Goal: Contribute content

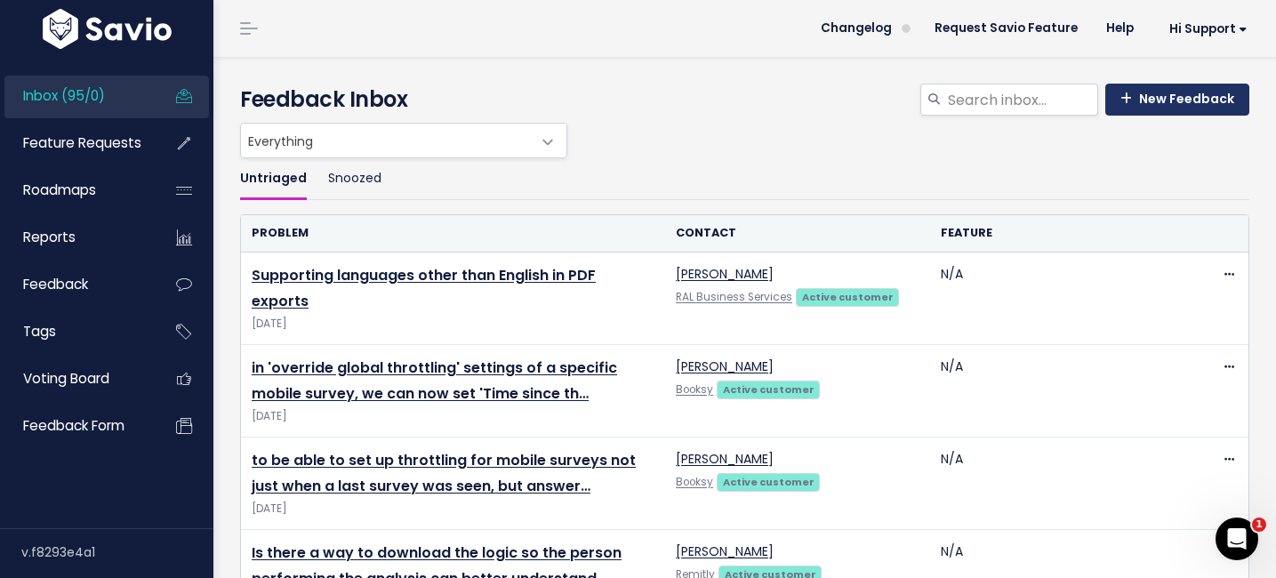
click at [1186, 100] on link "New Feedback" at bounding box center [1177, 100] width 144 height 32
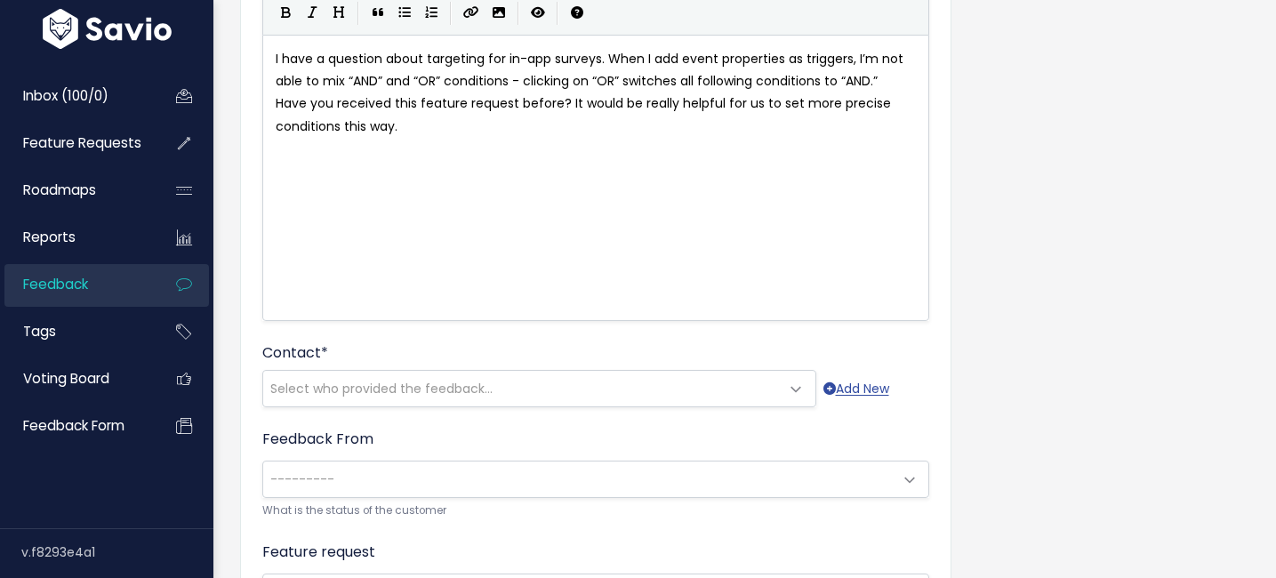
scroll to position [332, 0]
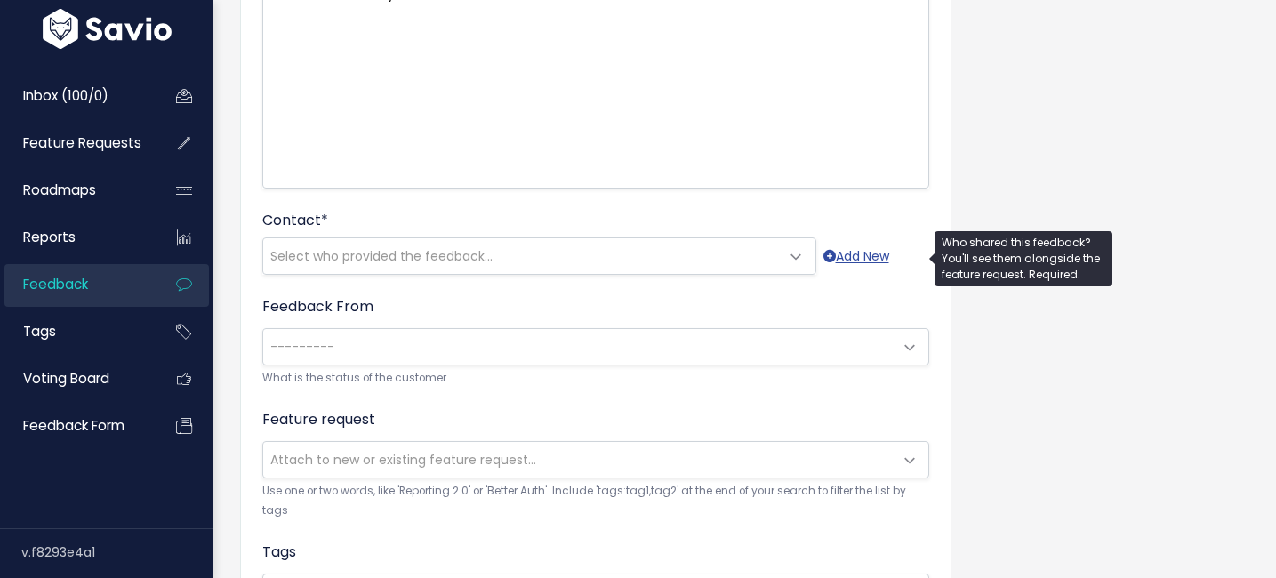
click at [463, 252] on span "Select who provided the feedback..." at bounding box center [381, 256] width 222 height 18
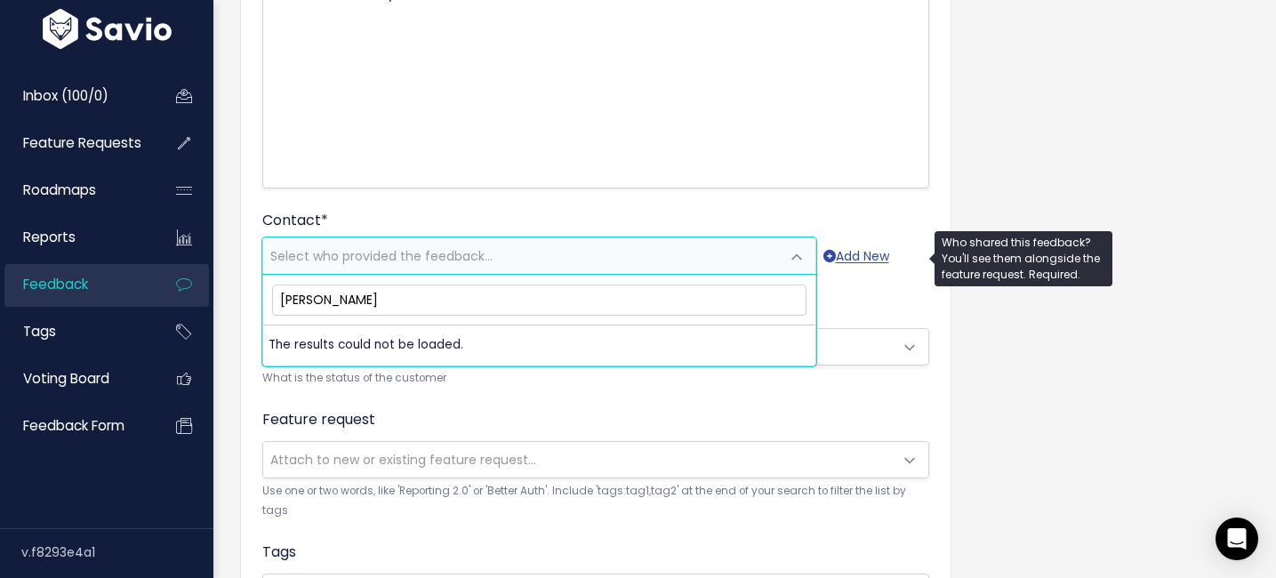
type input "[PERSON_NAME]"
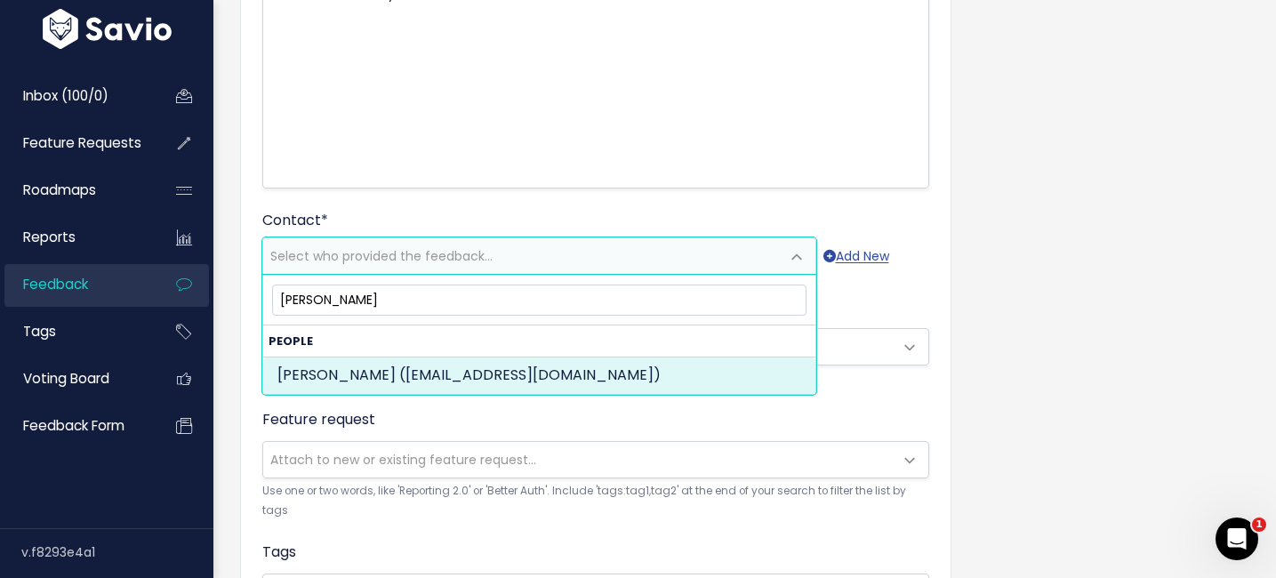
select select "PROSPECT"
select select "89329208"
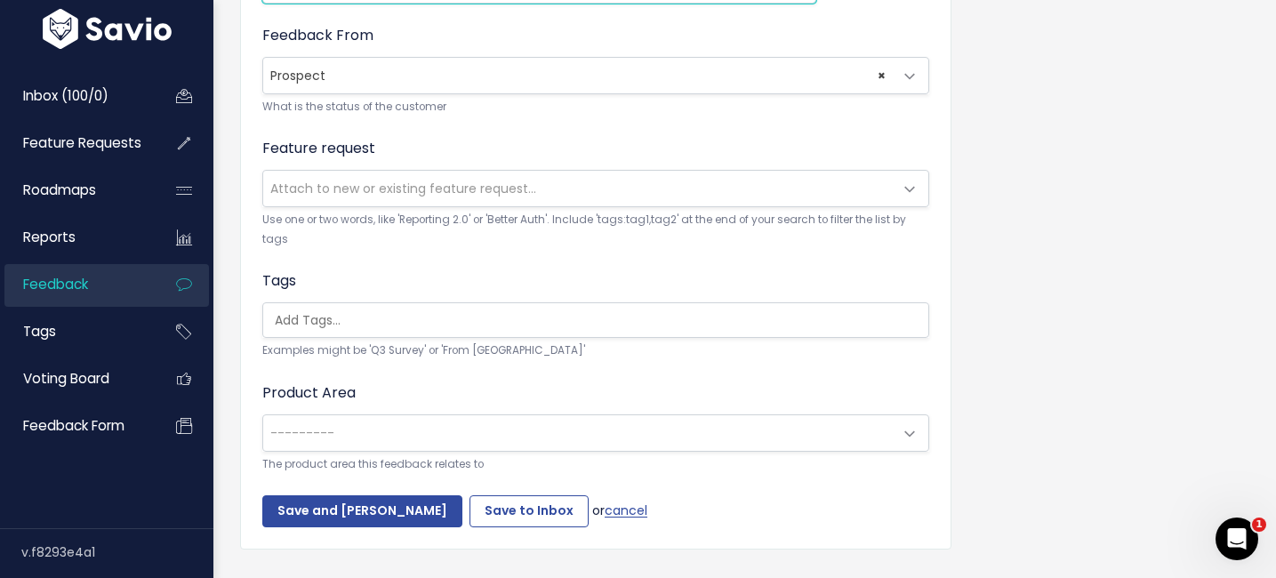
scroll to position [564, 0]
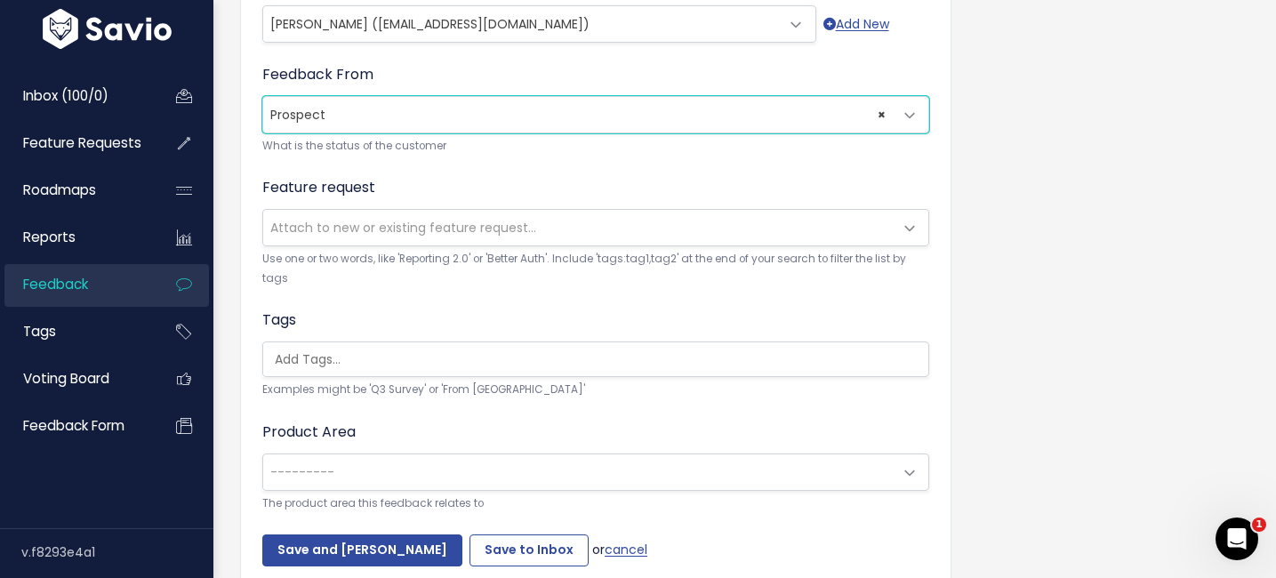
click at [465, 113] on span "× Prospect" at bounding box center [577, 115] width 629 height 36
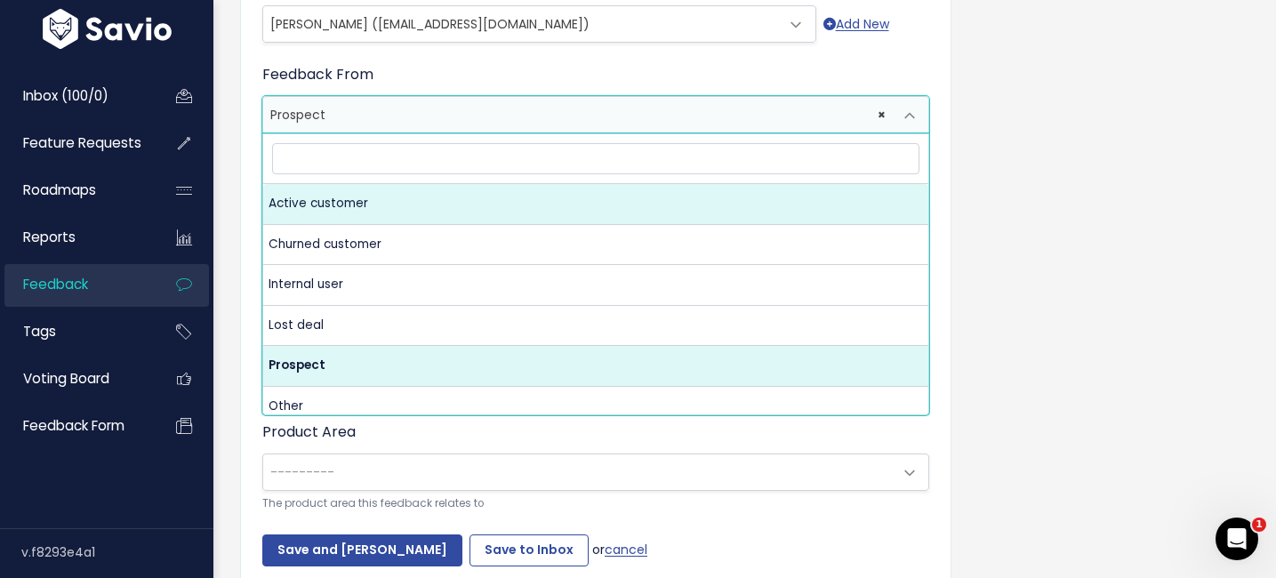
select select "ACTIVE"
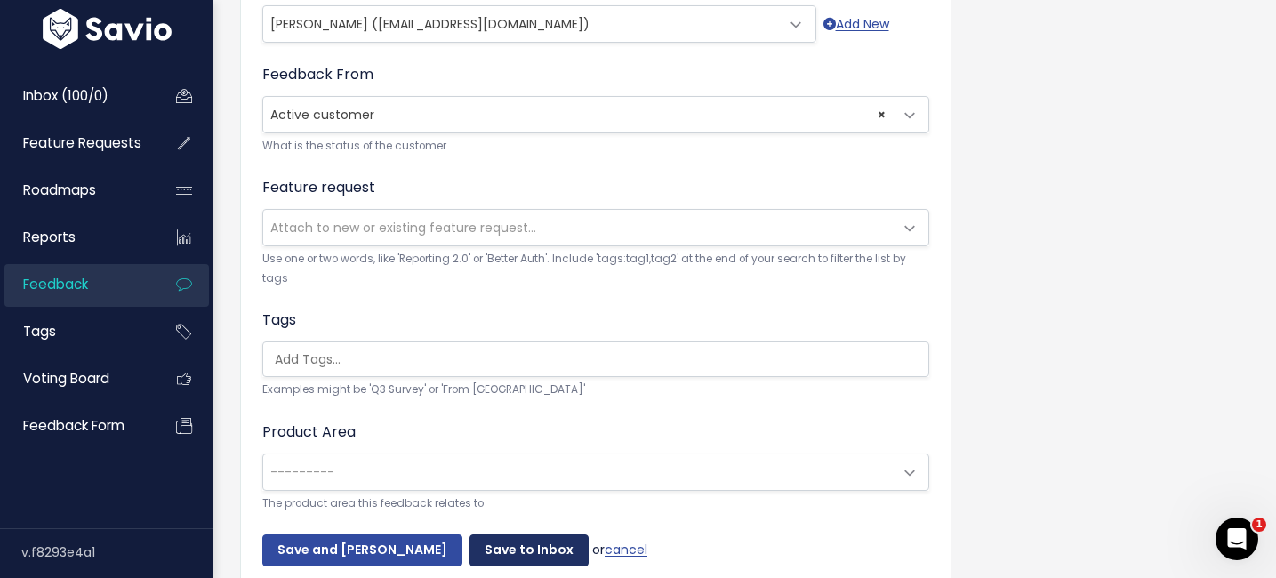
click at [499, 548] on input "Save to Inbox" at bounding box center [528, 550] width 119 height 32
